Goal: Complete application form

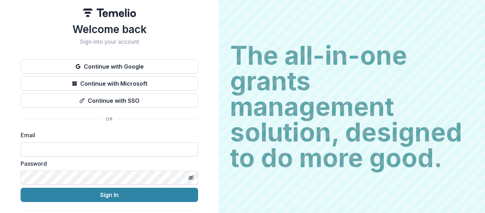
click at [125, 145] on input at bounding box center [109, 149] width 177 height 14
type input "**********"
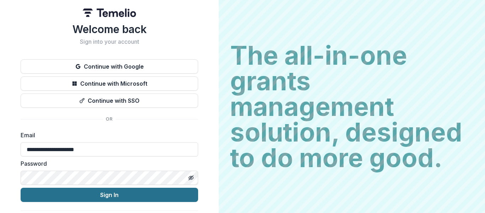
click at [121, 197] on button "Sign In" at bounding box center [109, 194] width 177 height 14
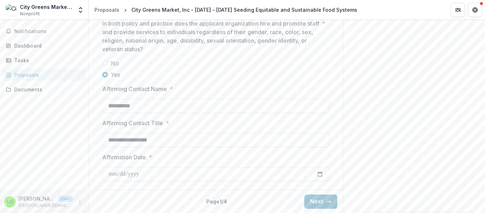
scroll to position [1294, 0]
click at [312, 200] on button "Next" at bounding box center [320, 201] width 33 height 14
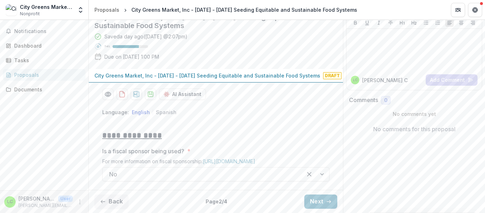
scroll to position [116, 0]
click at [320, 204] on button "Next" at bounding box center [320, 201] width 33 height 14
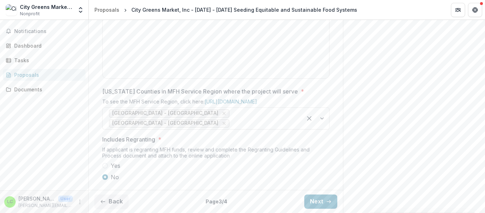
scroll to position [451, 0]
click at [315, 206] on button "Next" at bounding box center [320, 201] width 33 height 14
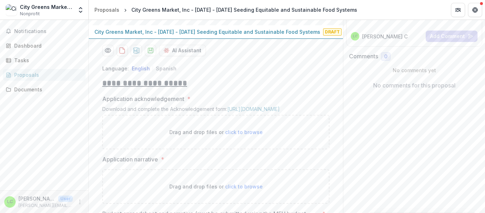
scroll to position [95, 0]
